Goal: Find specific page/section: Find specific page/section

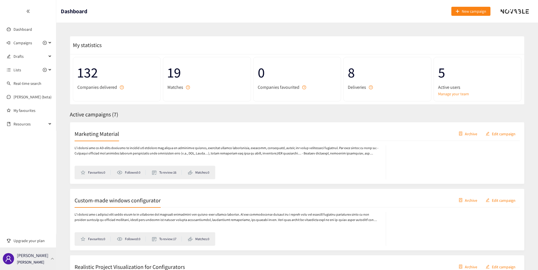
click at [26, 260] on p "[PERSON_NAME]" at bounding box center [30, 262] width 27 height 6
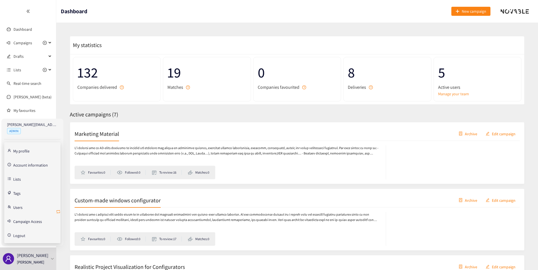
click at [58, 211] on icon "retweet" at bounding box center [58, 211] width 5 height 5
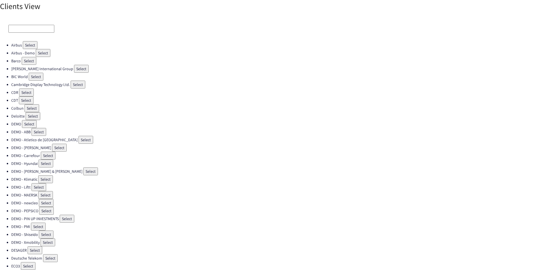
click at [37, 26] on input at bounding box center [31, 29] width 46 height 8
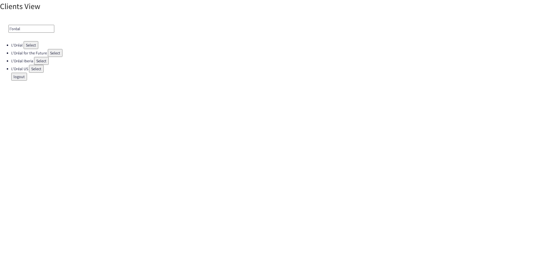
type input "l'oréal"
click at [37, 66] on button "Select" at bounding box center [36, 69] width 15 height 8
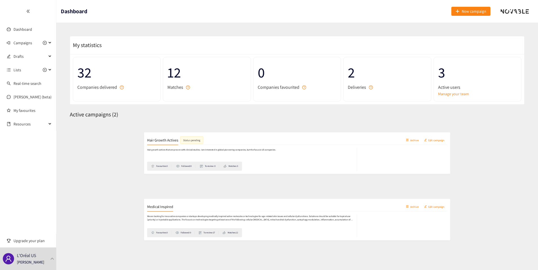
click at [98, 132] on h2 "Hair Growth Actives" at bounding box center [98, 133] width 46 height 8
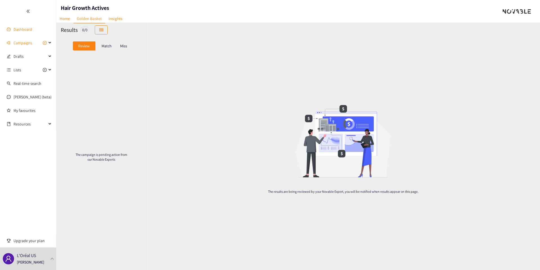
click at [27, 28] on link "Dashboard" at bounding box center [23, 29] width 19 height 5
